Goal: Task Accomplishment & Management: Manage account settings

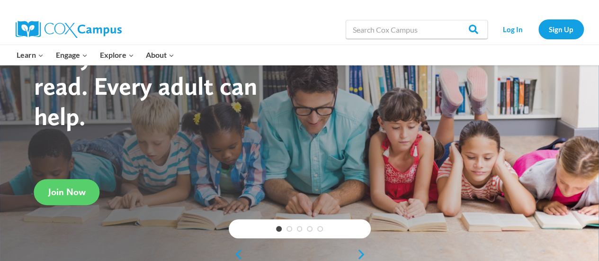
scroll to position [63, 0]
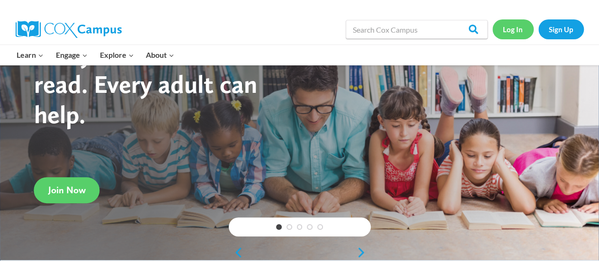
click at [512, 25] on link "Log In" at bounding box center [513, 28] width 41 height 19
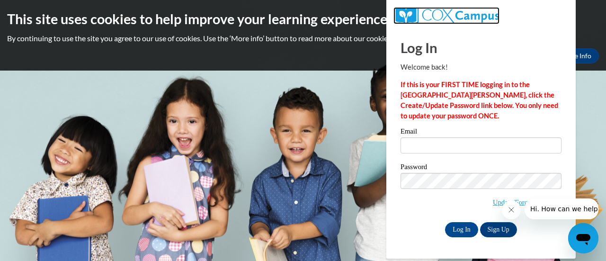
click at [489, 8] on img at bounding box center [447, 15] width 106 height 17
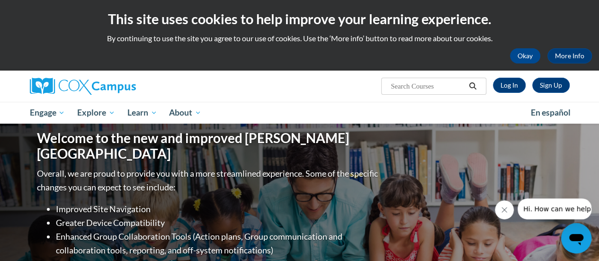
click at [513, 93] on div "Sign Up Log In Search Search..." at bounding box center [391, 83] width 369 height 24
click at [508, 83] on link "Log In" at bounding box center [509, 85] width 33 height 15
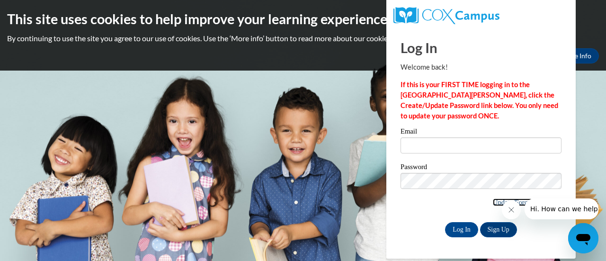
click at [493, 202] on link "Update/Forgot Password" at bounding box center [527, 202] width 69 height 8
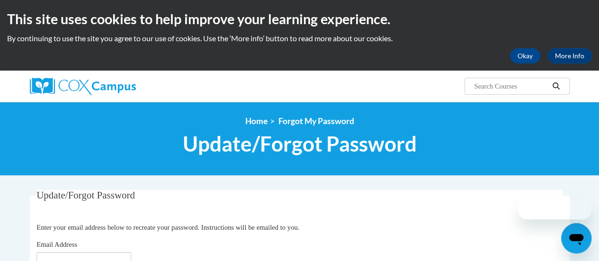
click at [323, 202] on fieldset "Update/Forgot Password Please enter your email address Enter your email address…" at bounding box center [300, 235] width 540 height 90
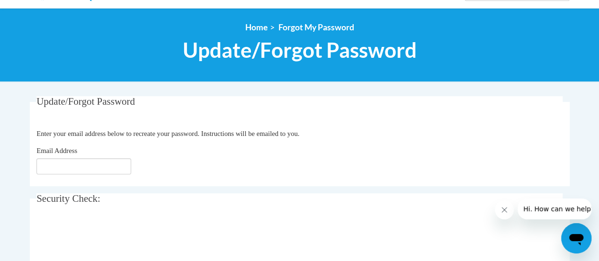
scroll to position [95, 0]
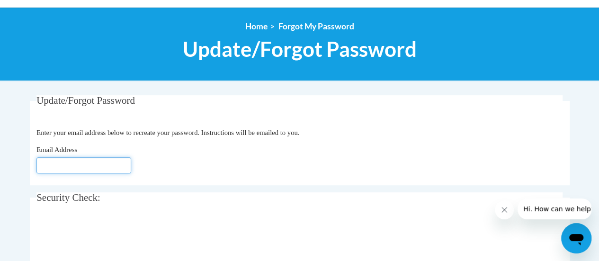
click at [110, 163] on input "Email Address" at bounding box center [83, 165] width 95 height 16
type input "jones.roxana@fcboe.org"
click button "Refresh captcha" at bounding box center [0, 0] width 0 height 0
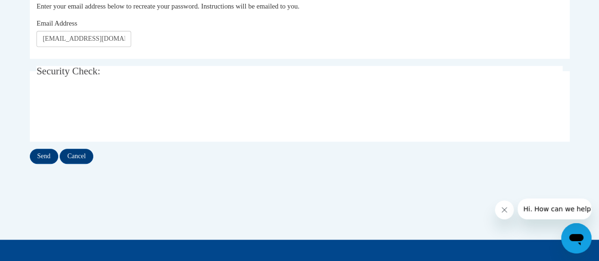
scroll to position [222, 0]
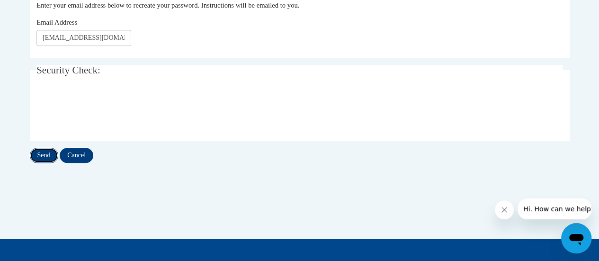
click at [37, 151] on input "Send" at bounding box center [44, 155] width 28 height 15
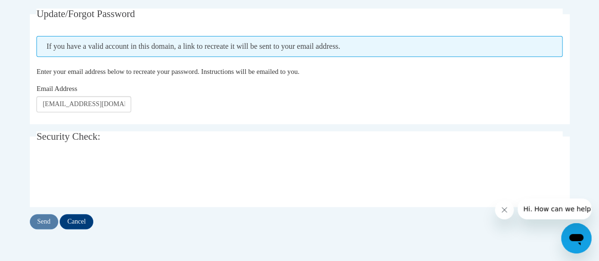
scroll to position [298, 0]
